Goal: Entertainment & Leisure: Consume media (video, audio)

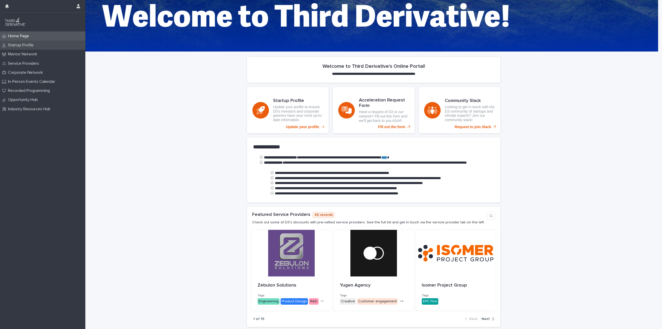
click at [21, 45] on p "Startup Profile" at bounding box center [22, 45] width 32 height 5
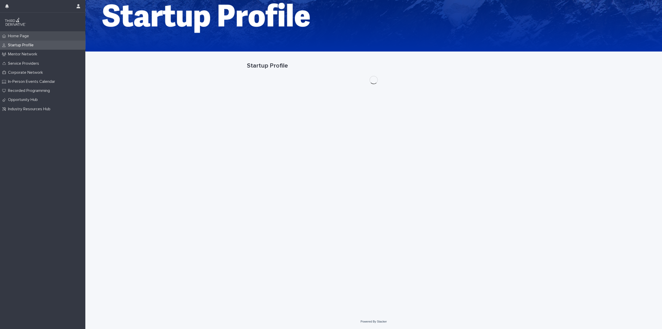
click at [23, 35] on p "Home Page" at bounding box center [19, 36] width 27 height 5
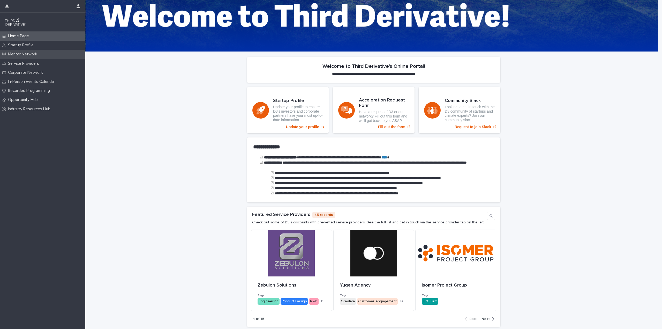
click at [22, 53] on p "Mentor Network" at bounding box center [23, 54] width 35 height 5
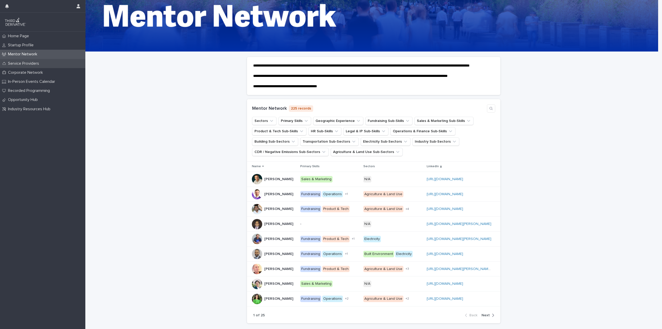
click at [22, 61] on p "Service Providers" at bounding box center [24, 63] width 37 height 5
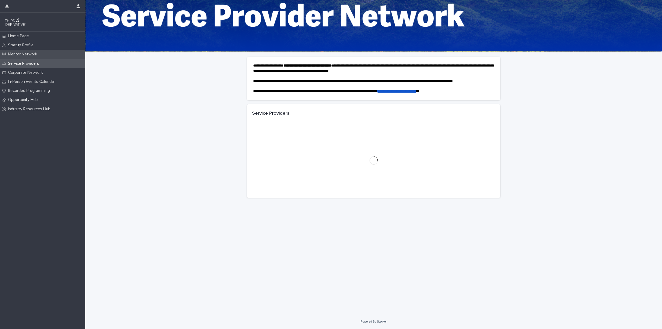
click at [22, 52] on p "Mentor Network" at bounding box center [23, 54] width 35 height 5
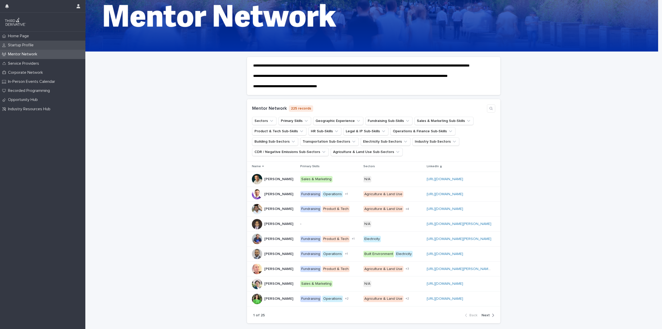
click at [24, 43] on p "Startup Profile" at bounding box center [22, 45] width 32 height 5
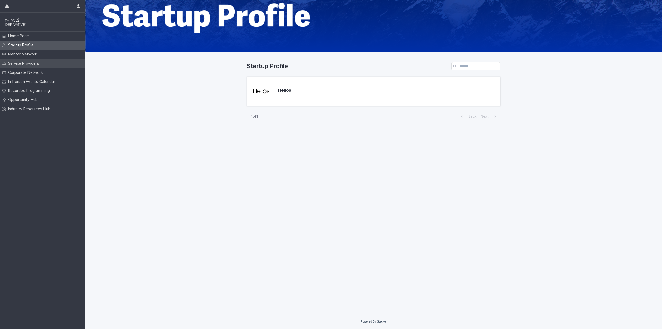
click at [21, 64] on p "Service Providers" at bounding box center [24, 63] width 37 height 5
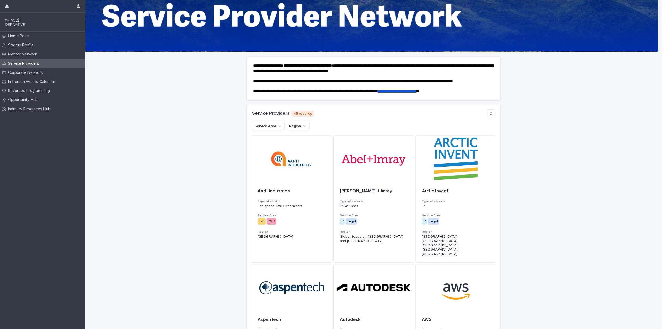
click at [21, 51] on div "Mentor Network" at bounding box center [42, 54] width 85 height 9
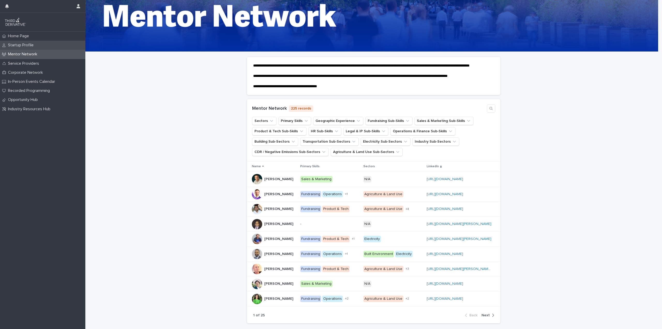
click at [21, 43] on p "Startup Profile" at bounding box center [22, 45] width 32 height 5
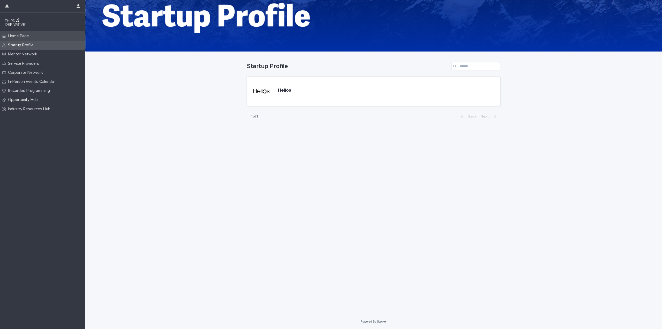
click at [21, 35] on p "Home Page" at bounding box center [19, 36] width 27 height 5
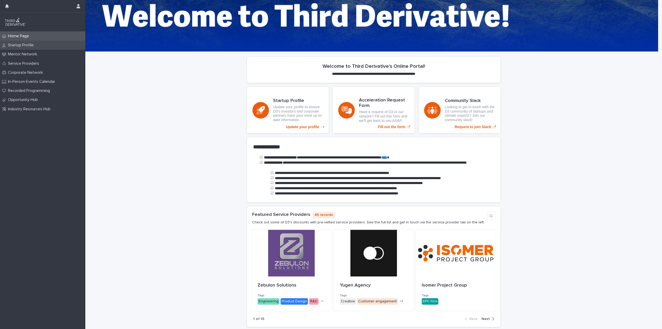
click at [20, 45] on p "Startup Profile" at bounding box center [22, 45] width 32 height 5
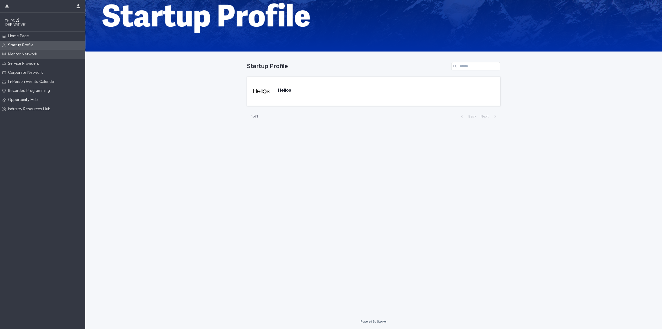
click at [19, 54] on p "Mentor Network" at bounding box center [23, 54] width 35 height 5
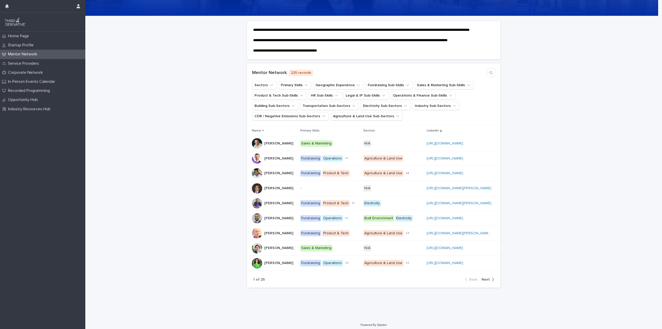
scroll to position [44, 0]
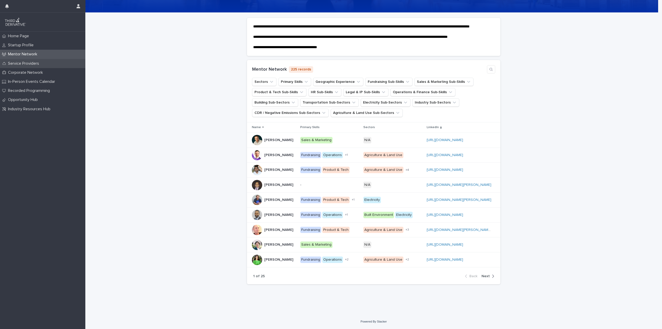
click at [33, 62] on p "Service Providers" at bounding box center [24, 63] width 37 height 5
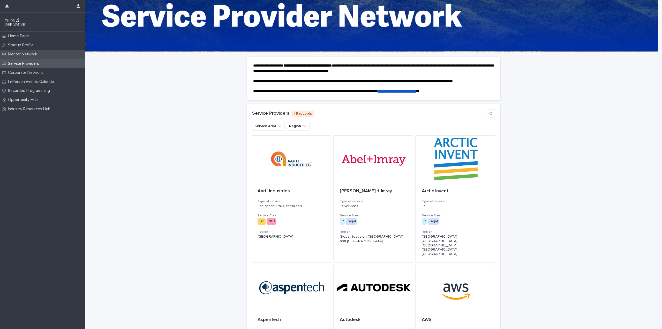
click at [32, 53] on p "Mentor Network" at bounding box center [23, 54] width 35 height 5
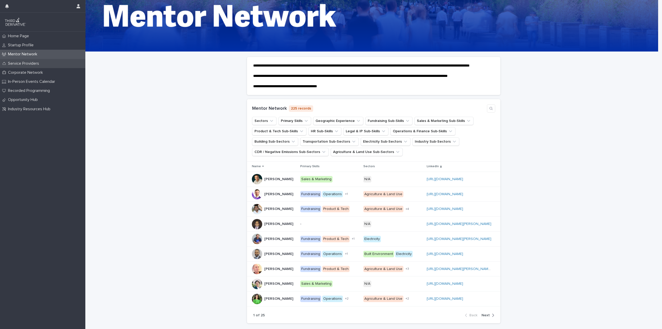
click at [34, 66] on div "Service Providers" at bounding box center [42, 63] width 85 height 9
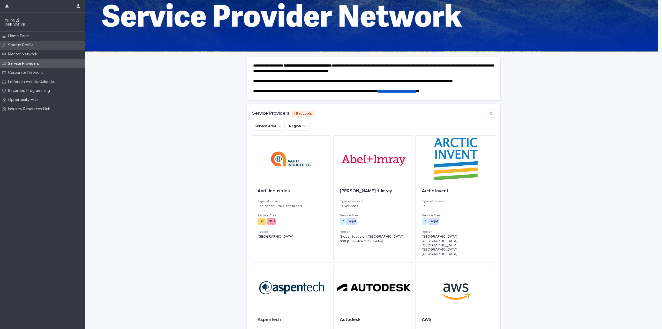
click at [43, 44] on div "Startup Profile" at bounding box center [42, 45] width 85 height 9
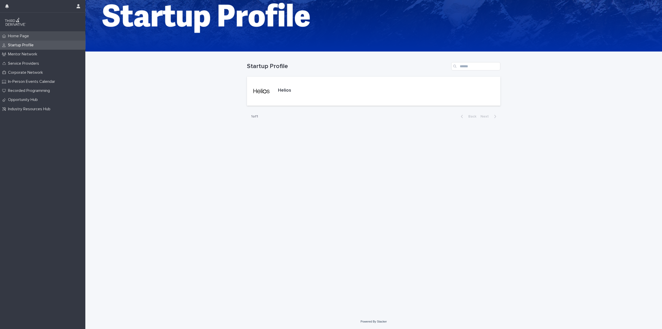
click at [33, 32] on div "Home Page" at bounding box center [42, 36] width 85 height 9
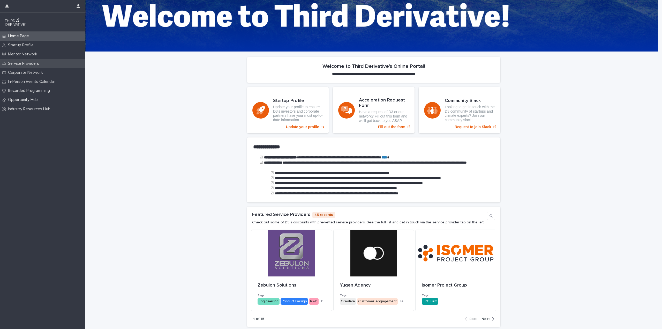
click at [36, 60] on div "Service Providers" at bounding box center [42, 63] width 85 height 9
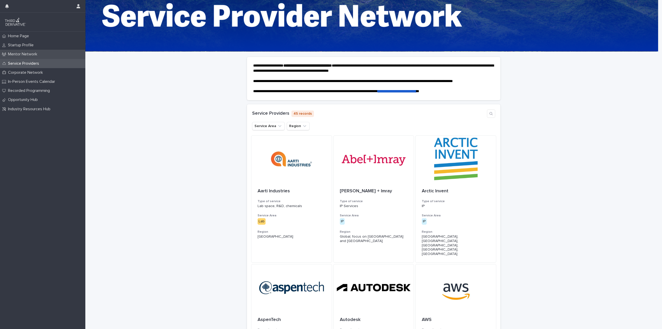
click at [35, 51] on div "Mentor Network" at bounding box center [42, 54] width 85 height 9
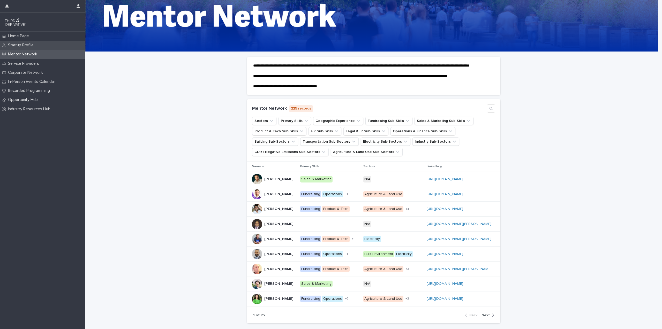
click at [29, 42] on div "Startup Profile" at bounding box center [42, 45] width 85 height 9
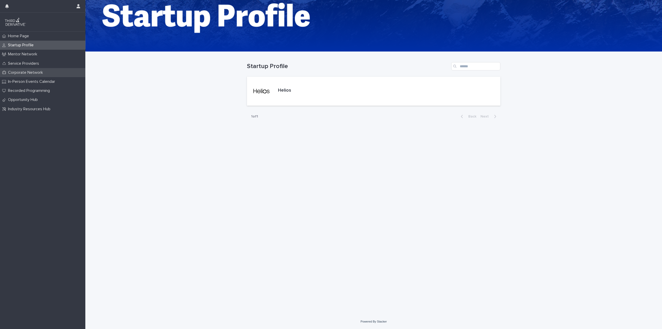
click at [31, 72] on p "Corporate Network" at bounding box center [26, 72] width 41 height 5
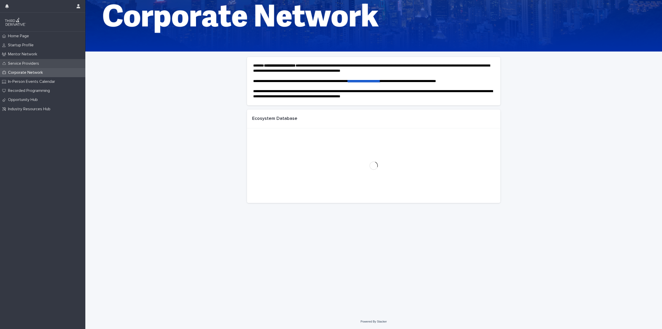
click at [31, 64] on p "Service Providers" at bounding box center [24, 63] width 37 height 5
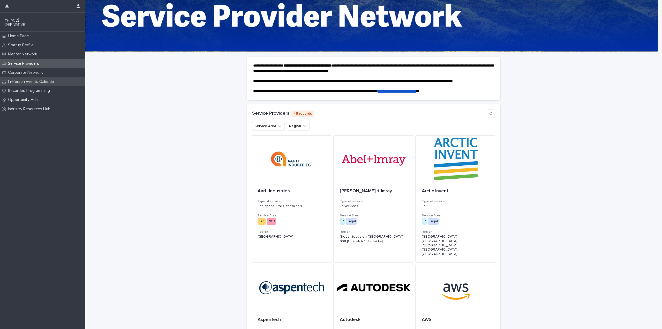
click at [33, 81] on p "In-Person Events Calendar" at bounding box center [32, 81] width 53 height 5
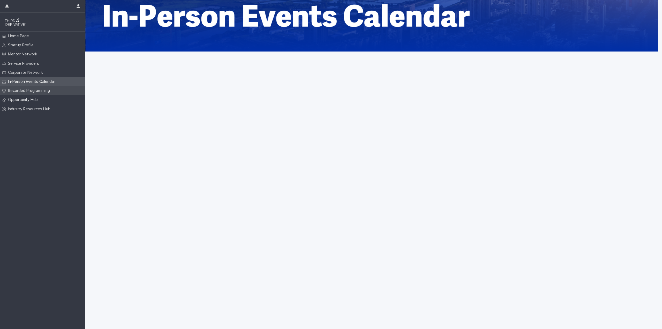
click at [32, 90] on p "Recorded Programming" at bounding box center [30, 90] width 48 height 5
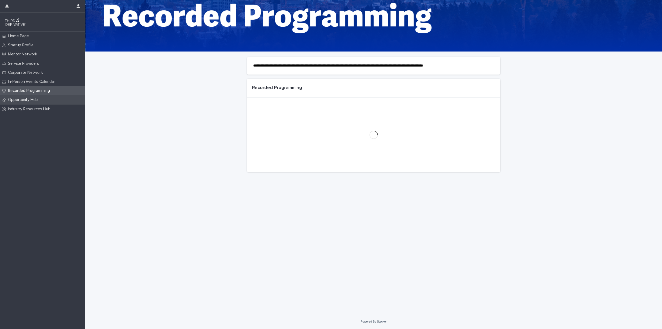
click at [28, 99] on p "Opportunity Hub" at bounding box center [24, 99] width 36 height 5
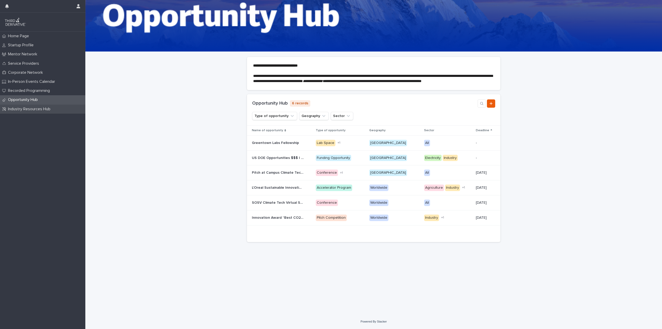
click at [29, 109] on p "Industry Resources Hub" at bounding box center [30, 109] width 49 height 5
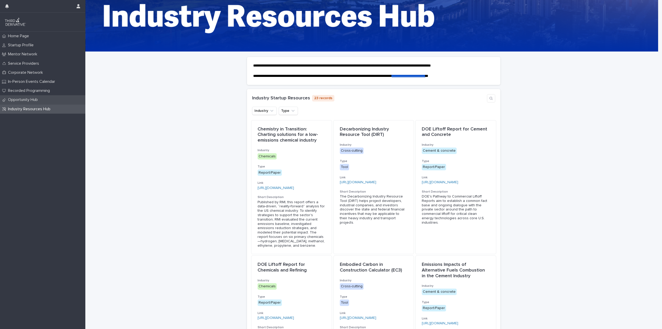
click at [34, 98] on p "Opportunity Hub" at bounding box center [24, 99] width 36 height 5
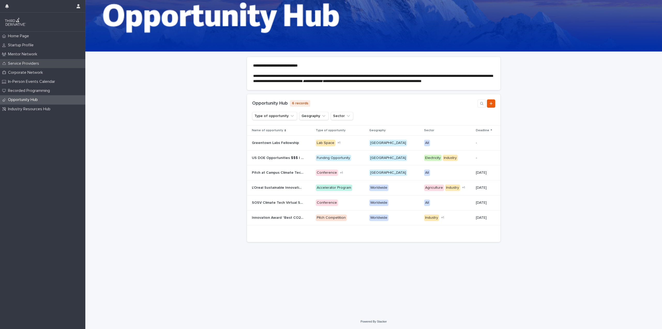
click at [30, 61] on p "Service Providers" at bounding box center [24, 63] width 37 height 5
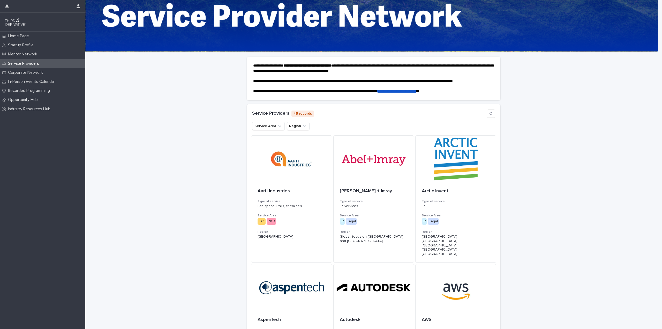
click at [18, 22] on img at bounding box center [15, 22] width 22 height 10
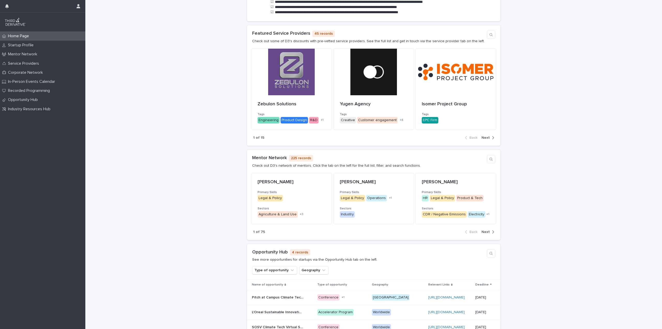
scroll to position [259, 0]
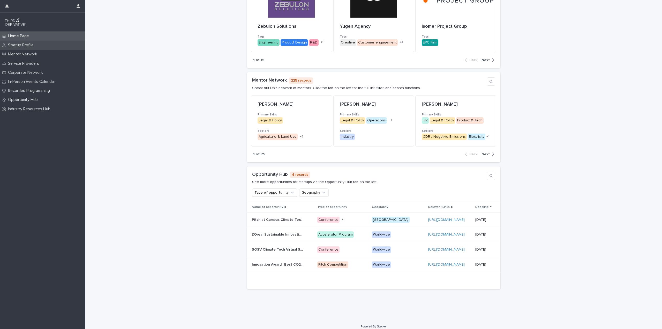
click at [21, 44] on p "Startup Profile" at bounding box center [22, 45] width 32 height 5
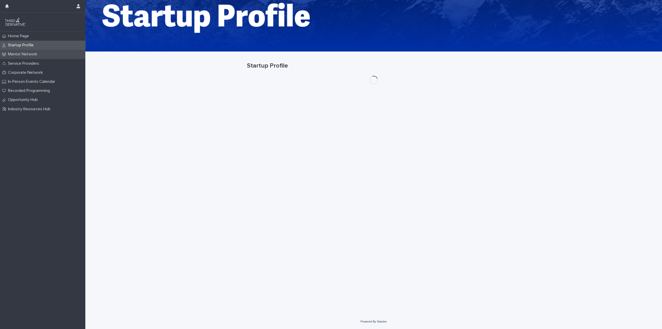
click at [17, 51] on div "Mentor Network" at bounding box center [42, 54] width 85 height 9
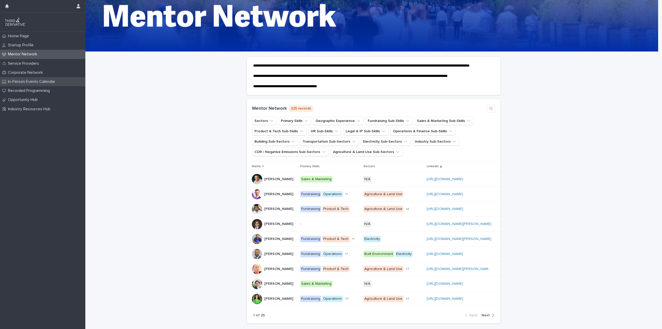
click at [27, 79] on p "In-Person Events Calendar" at bounding box center [32, 81] width 53 height 5
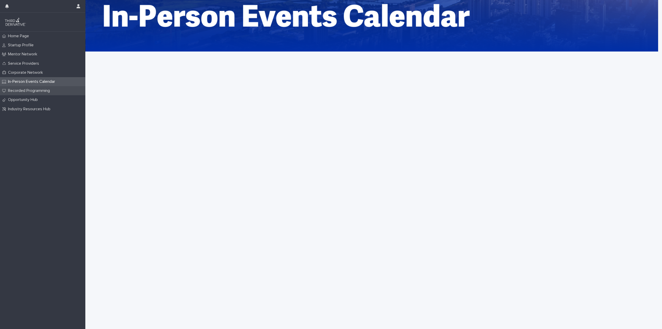
click at [26, 91] on p "Recorded Programming" at bounding box center [30, 90] width 48 height 5
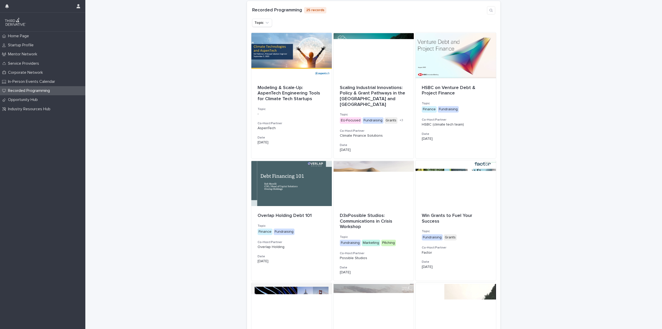
scroll to position [201, 0]
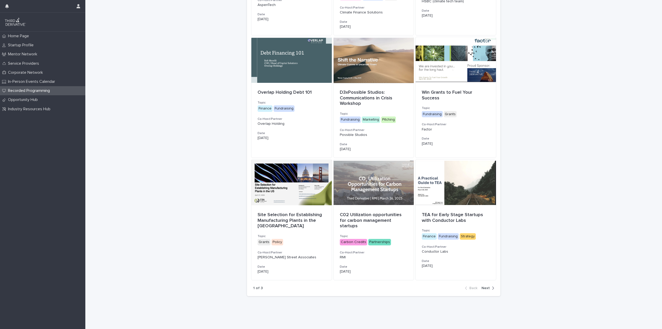
click at [22, 92] on p "Recorded Programming" at bounding box center [30, 90] width 48 height 5
click at [484, 286] on span "Next" at bounding box center [485, 288] width 8 height 4
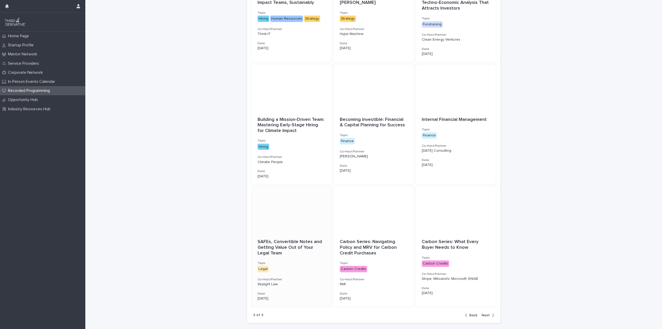
scroll to position [206, 0]
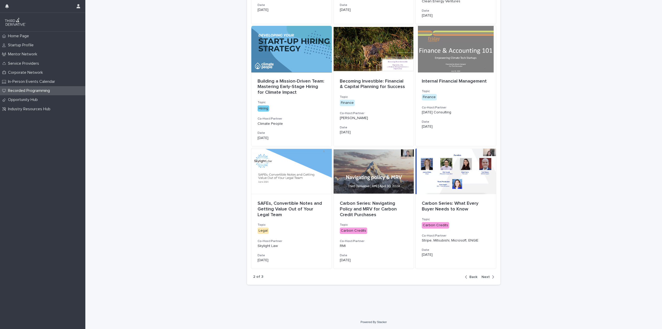
click at [485, 276] on span "Next" at bounding box center [485, 277] width 8 height 4
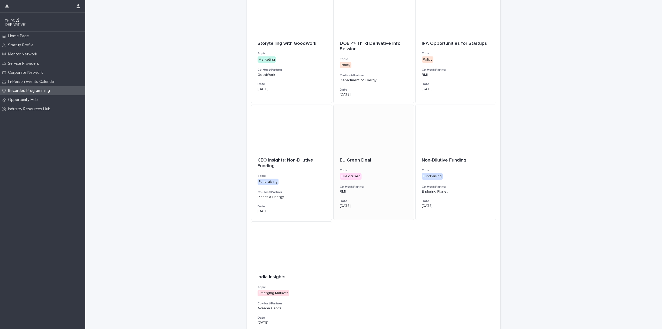
scroll to position [29, 0]
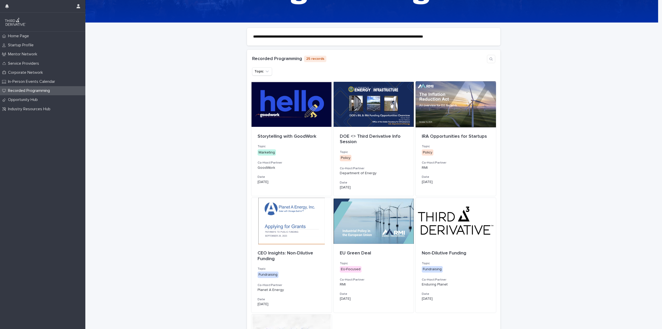
click at [191, 183] on div "**********" at bounding box center [373, 246] width 577 height 447
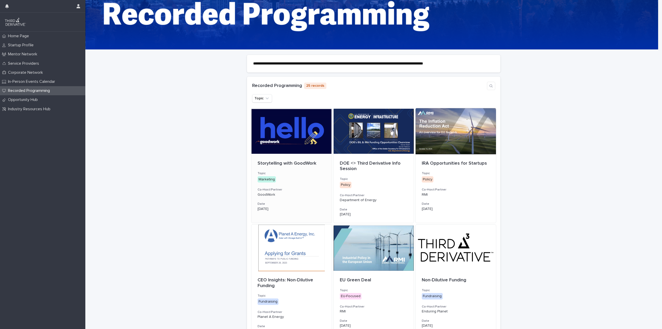
scroll to position [0, 0]
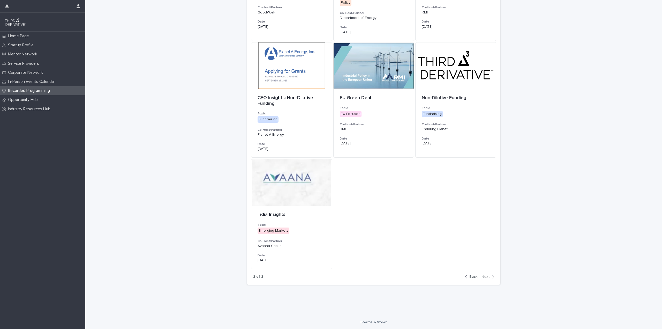
click at [466, 276] on div "button" at bounding box center [467, 276] width 4 height 5
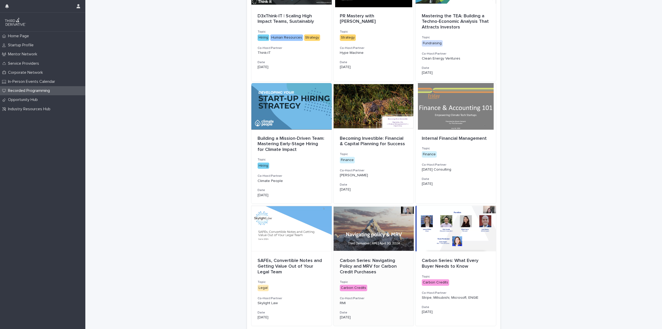
scroll to position [206, 0]
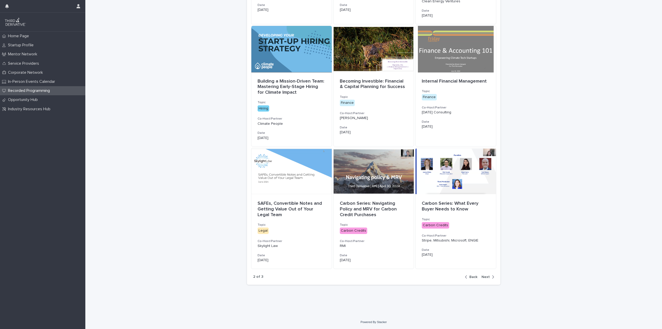
click at [467, 278] on div "button" at bounding box center [467, 276] width 4 height 5
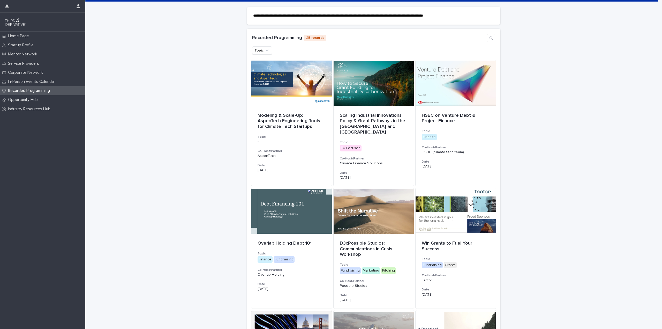
scroll to position [0, 0]
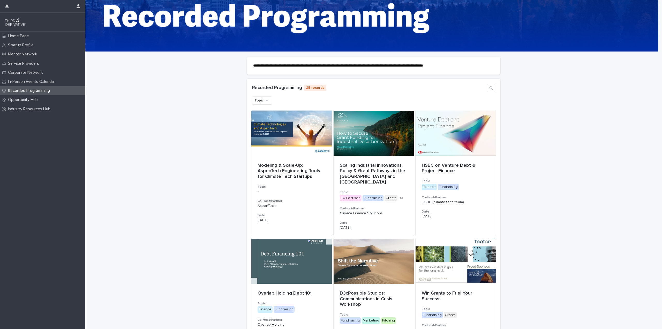
click at [279, 67] on span "**********" at bounding box center [338, 66] width 170 height 4
click at [385, 63] on p "**********" at bounding box center [373, 65] width 241 height 5
click at [383, 64] on span "**********" at bounding box center [338, 66] width 170 height 4
click at [489, 90] on icon "button" at bounding box center [491, 88] width 4 height 4
click at [461, 89] on input at bounding box center [461, 88] width 49 height 8
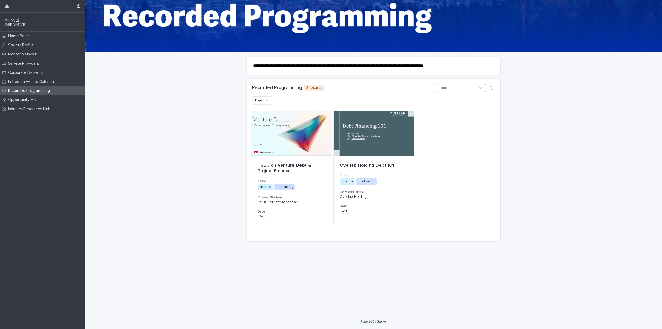
type input "****"
click at [370, 151] on div at bounding box center [374, 133] width 80 height 47
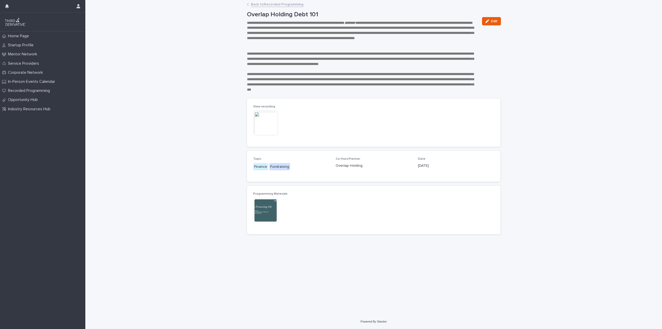
click at [267, 124] on img at bounding box center [265, 122] width 25 height 25
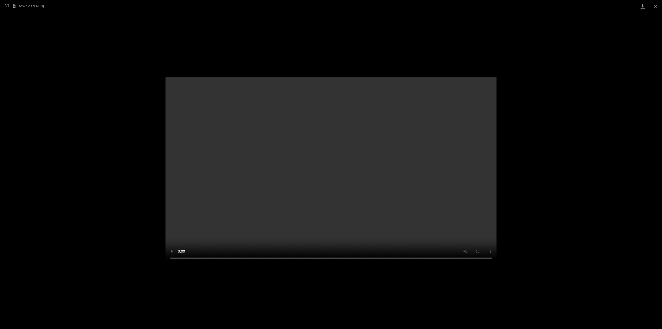
click at [568, 127] on div "Your browser does not support HTML5 video." at bounding box center [331, 170] width 662 height 316
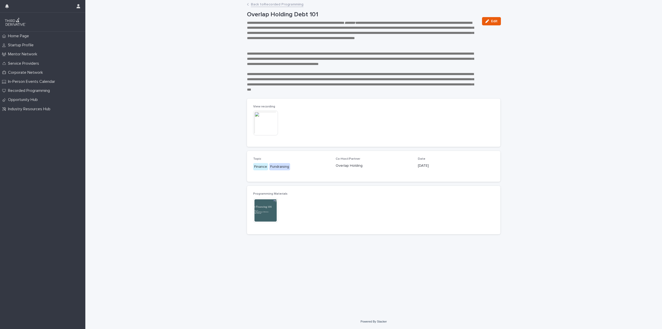
click at [263, 209] on img at bounding box center [265, 210] width 25 height 25
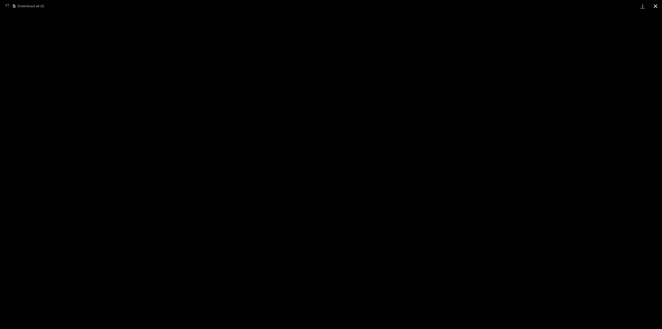
click at [655, 5] on button "Close gallery" at bounding box center [655, 6] width 13 height 12
